Goal: Task Accomplishment & Management: Use online tool/utility

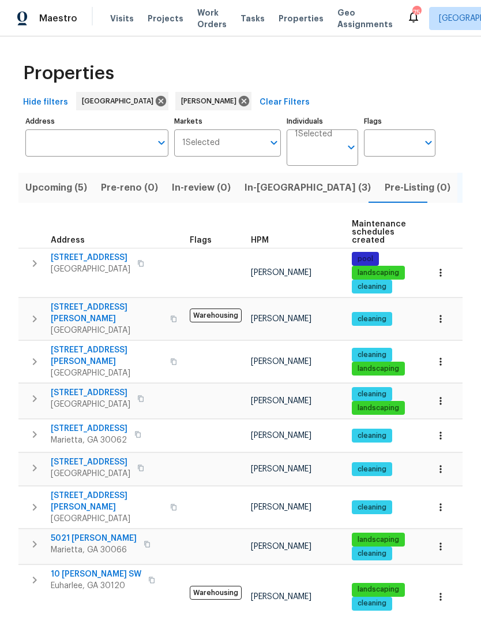
click at [269, 190] on span "In-[GEOGRAPHIC_DATA] (3)" at bounding box center [308, 188] width 126 height 16
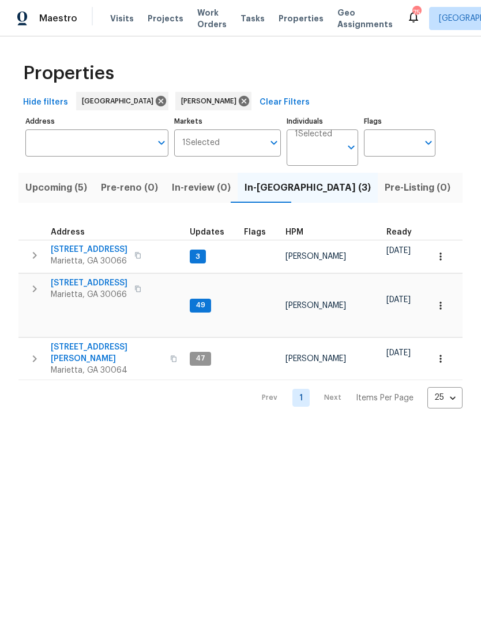
click at [85, 281] on span "[STREET_ADDRESS]" at bounding box center [89, 283] width 77 height 12
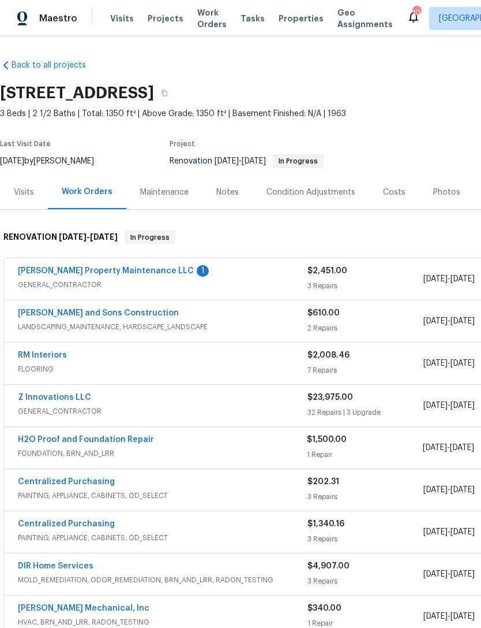
click at [102, 442] on link "H2O Proof and Foundation Repair" at bounding box center [86, 439] width 136 height 8
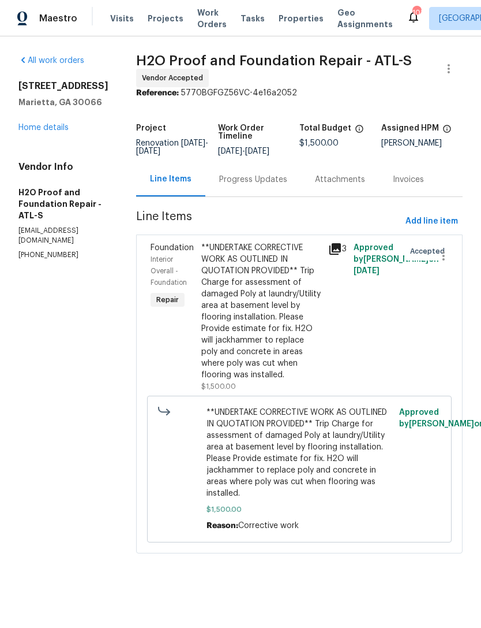
click at [222, 176] on div "Progress Updates" at bounding box center [253, 180] width 68 height 12
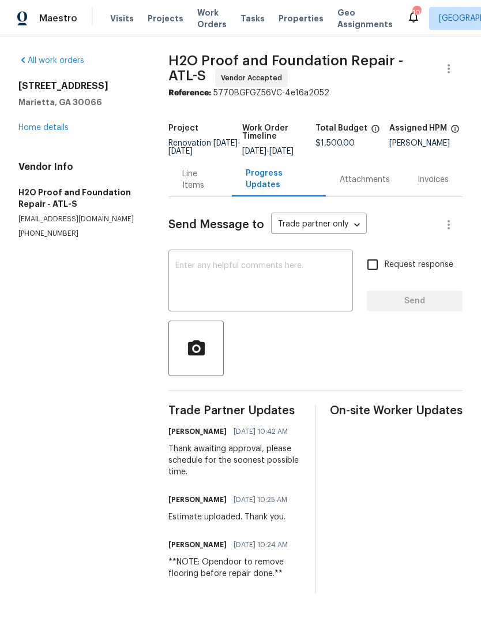
click at [211, 285] on textarea at bounding box center [261, 282] width 171 height 40
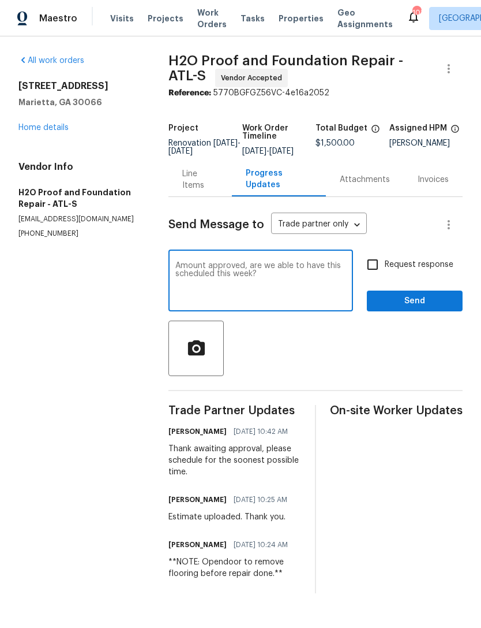
type textarea "Amount approved, are we able to have this scheduled this week?"
click at [376, 277] on input "Request response" at bounding box center [373, 264] width 24 height 24
checkbox input "true"
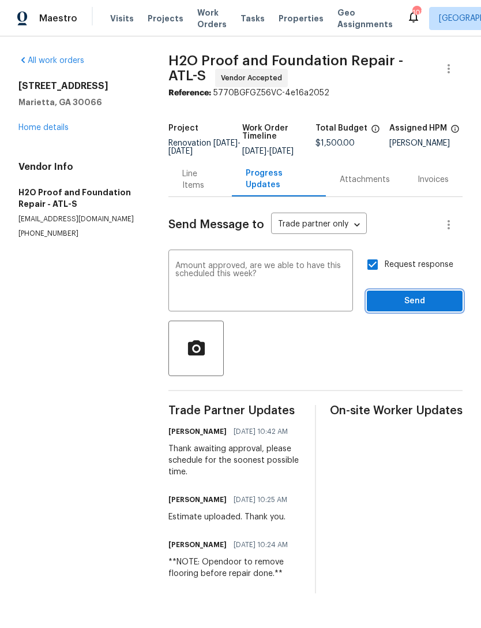
click at [412, 307] on span "Send" at bounding box center [414, 301] width 77 height 14
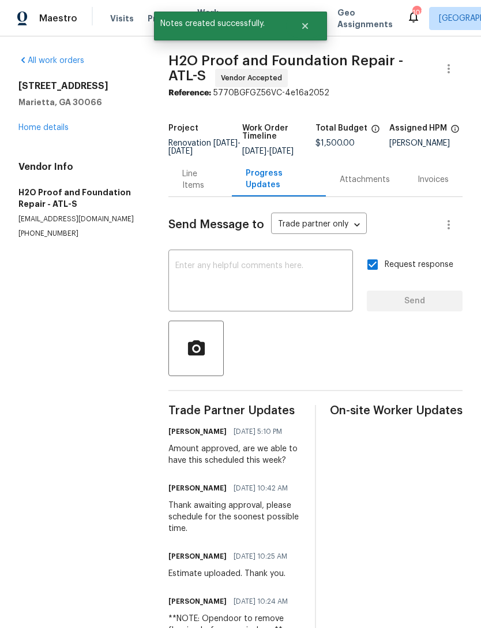
click at [43, 120] on div "692 Suholden Cir Marietta, GA 30066 Home details" at bounding box center [79, 106] width 122 height 53
click at [61, 130] on link "Home details" at bounding box center [43, 128] width 50 height 8
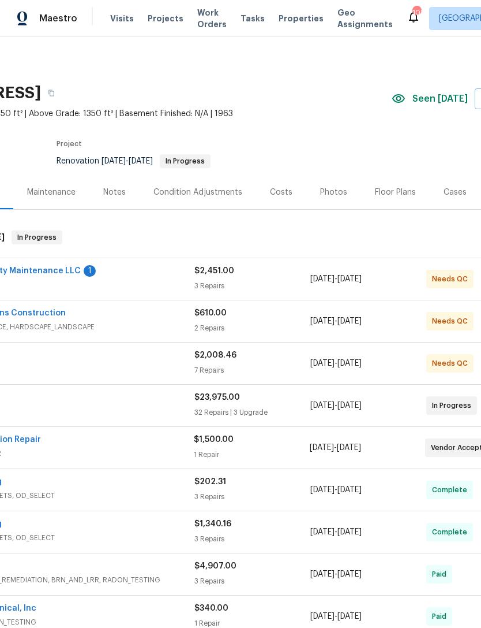
scroll to position [0, 115]
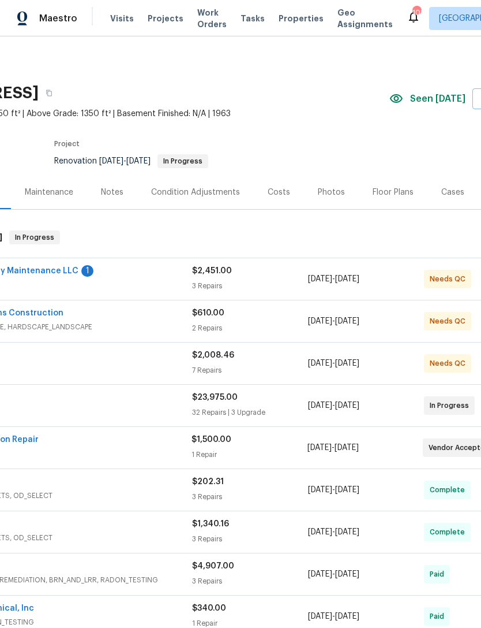
click at [277, 196] on div "Costs" at bounding box center [279, 192] width 23 height 12
